Goal: Complete application form

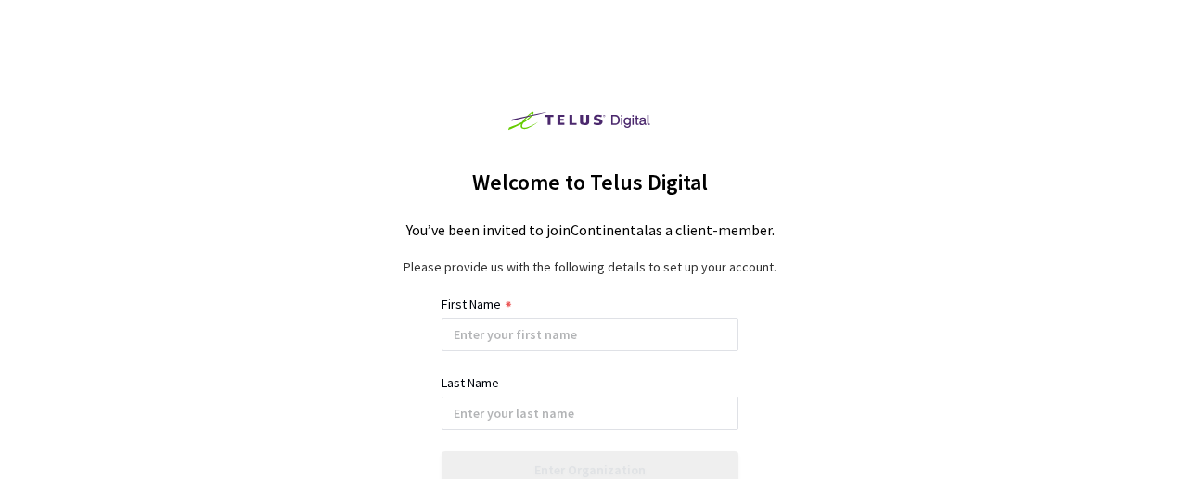
click at [942, 316] on div "Welcome to Telus Digital You’ve been invited to join Continental as a client-me…" at bounding box center [590, 239] width 1180 height 479
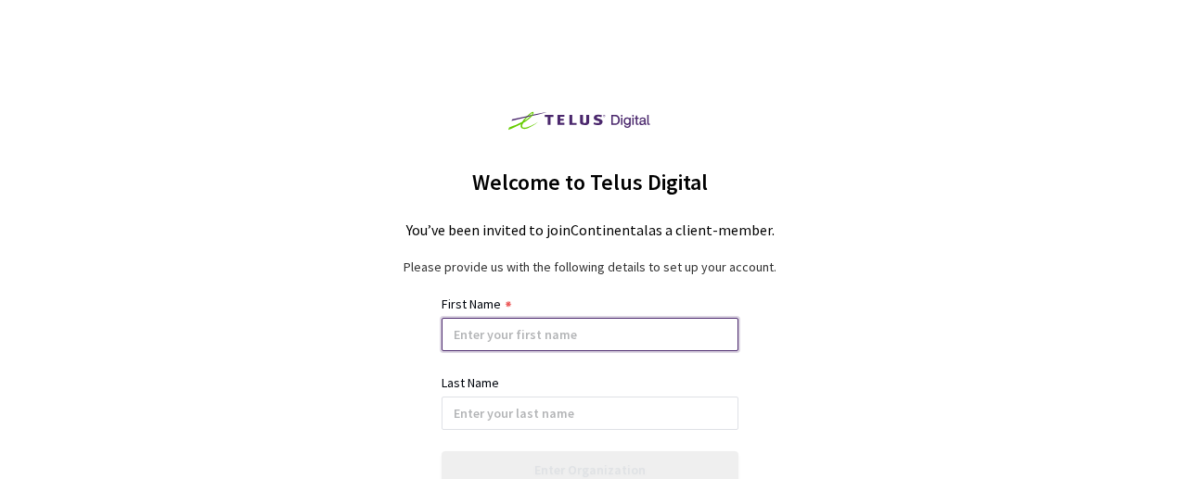
click at [547, 339] on input at bounding box center [589, 334] width 297 height 33
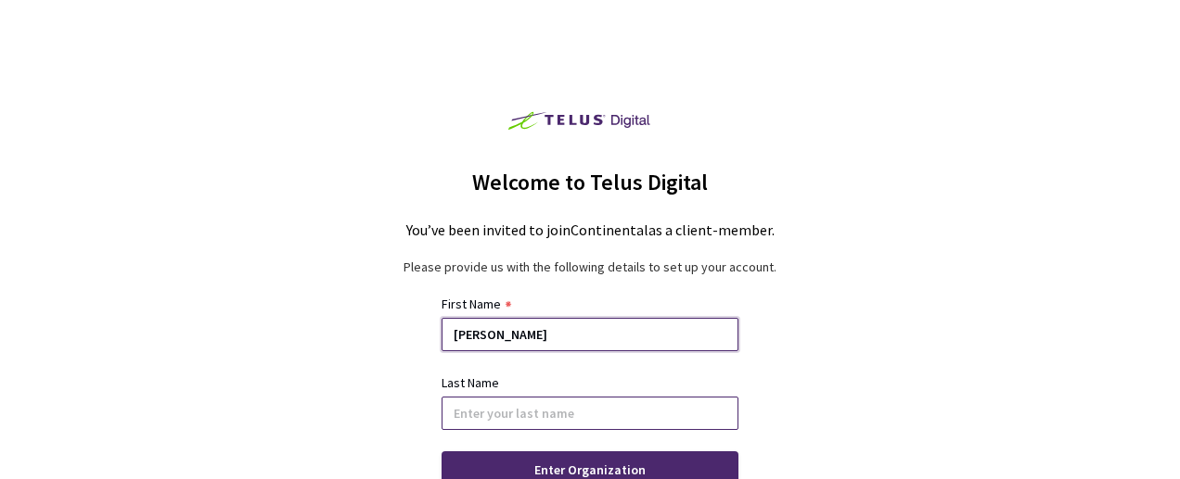
type input "[PERSON_NAME]"
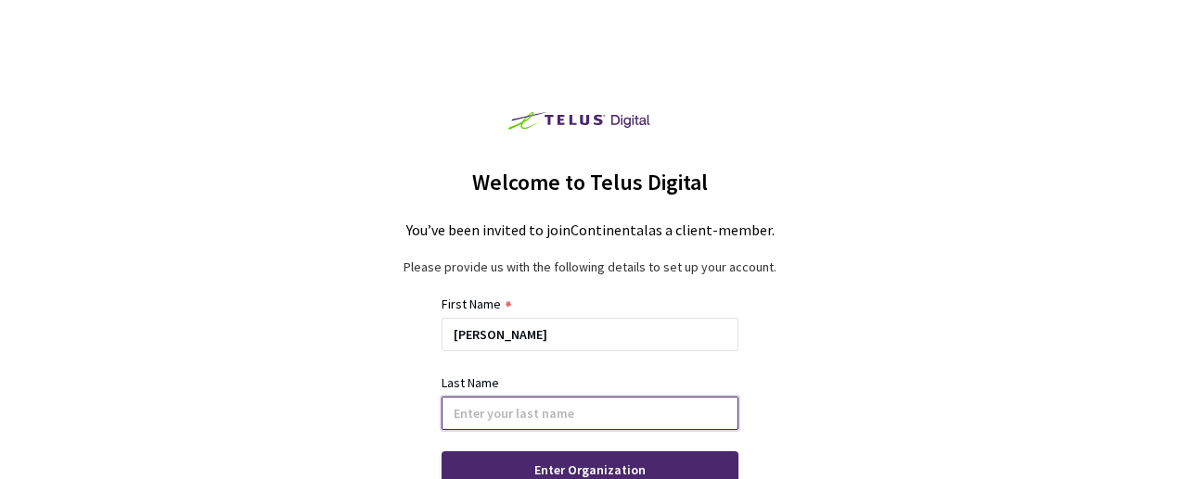
click at [517, 419] on input at bounding box center [589, 413] width 297 height 33
type input "prasad"
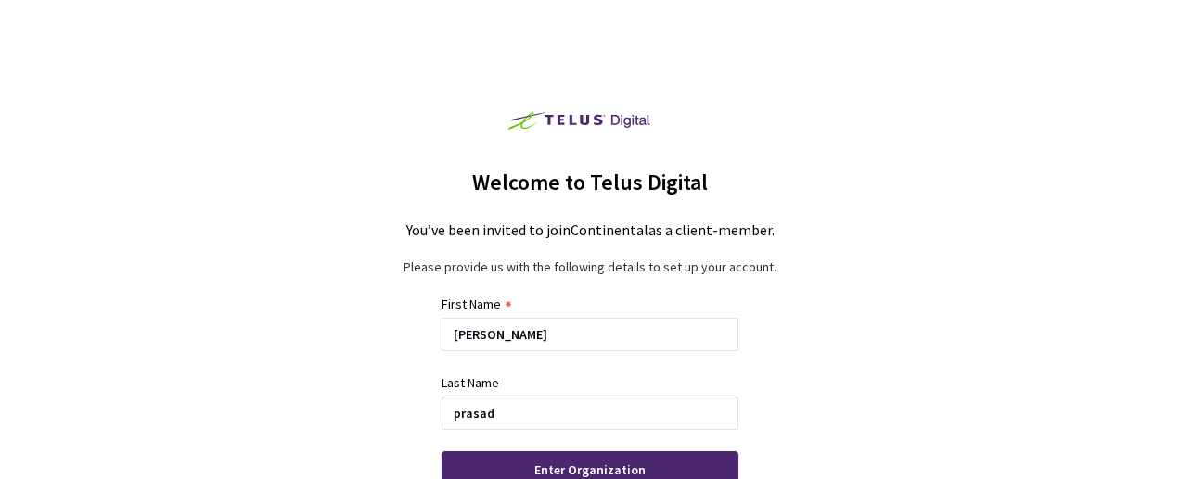
click at [914, 421] on div "Welcome to Telus Digital You’ve been invited to join Continental as a client-me…" at bounding box center [590, 239] width 1180 height 479
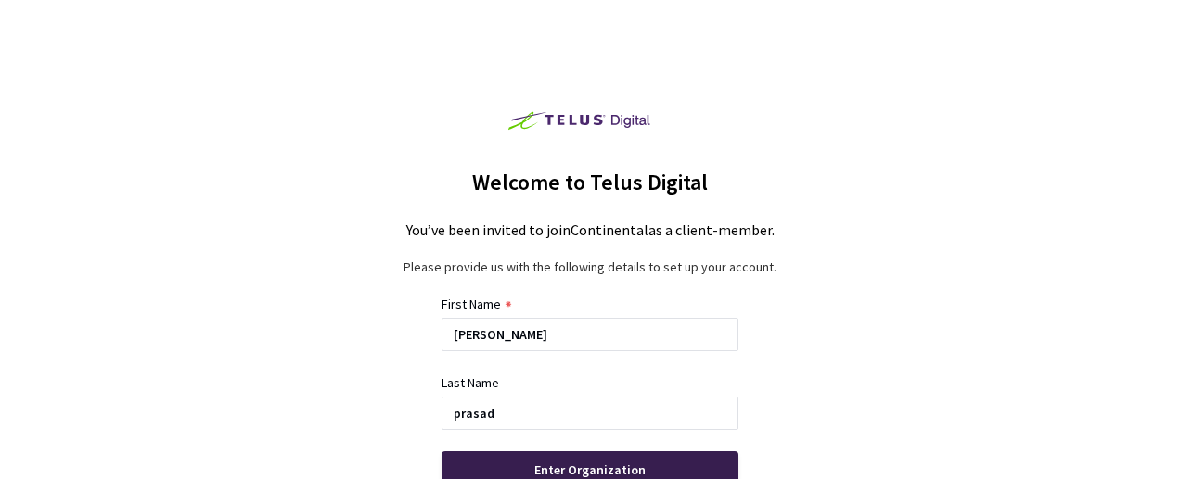
click at [674, 459] on div "Enter Organization" at bounding box center [589, 470] width 297 height 37
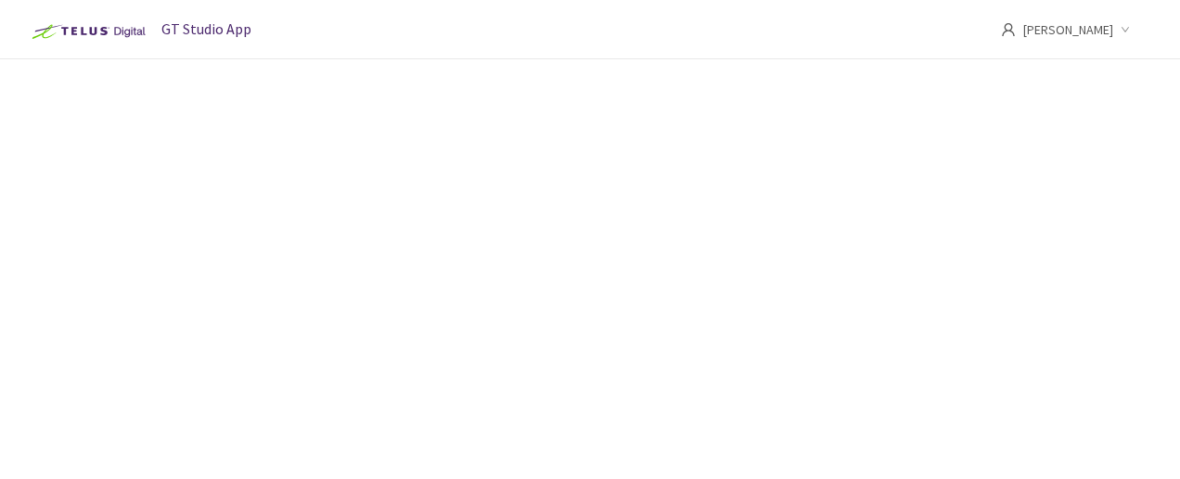
click at [574, 466] on div "Fetching Data" at bounding box center [590, 239] width 1180 height 479
